Goal: Check status: Check status

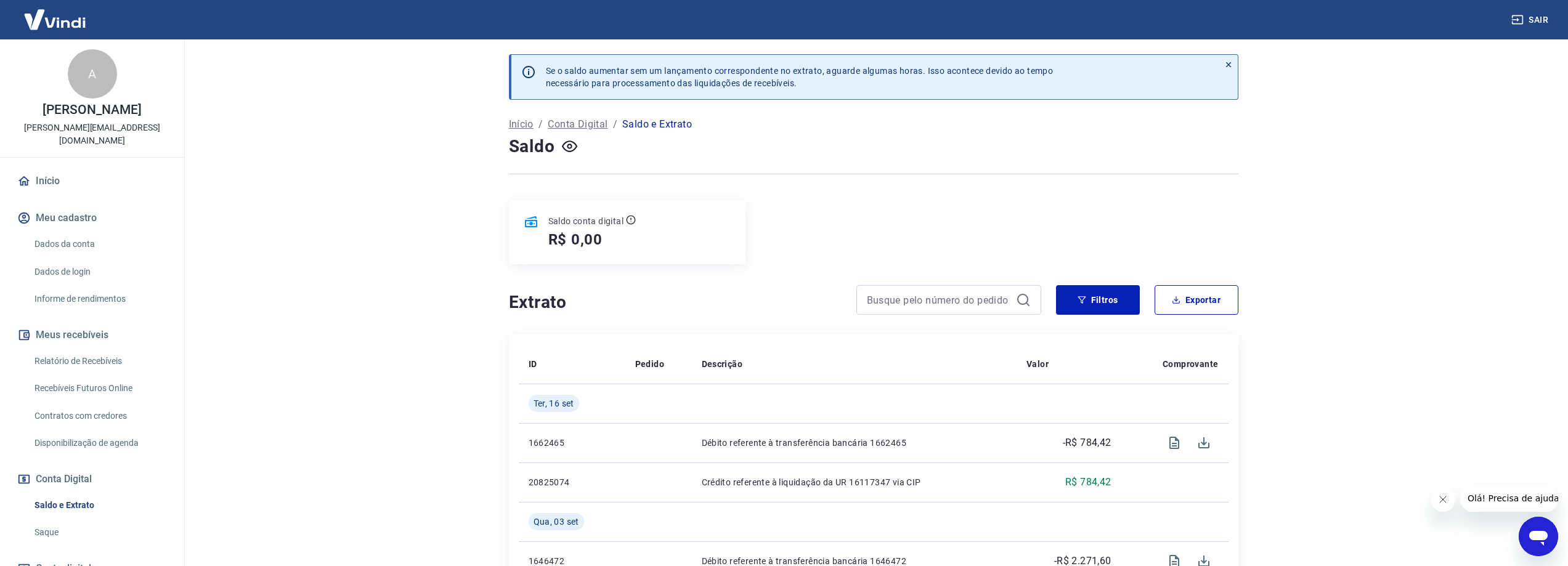
scroll to position [61, 0]
